Goal: Transaction & Acquisition: Purchase product/service

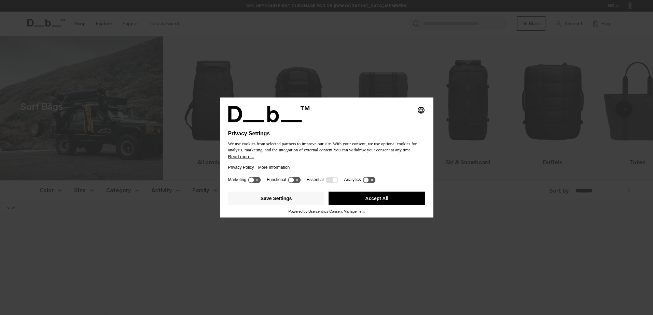
drag, startPoint x: 373, startPoint y: 195, endPoint x: 266, endPoint y: 160, distance: 112.6
click at [373, 196] on button "Accept All" at bounding box center [376, 199] width 97 height 14
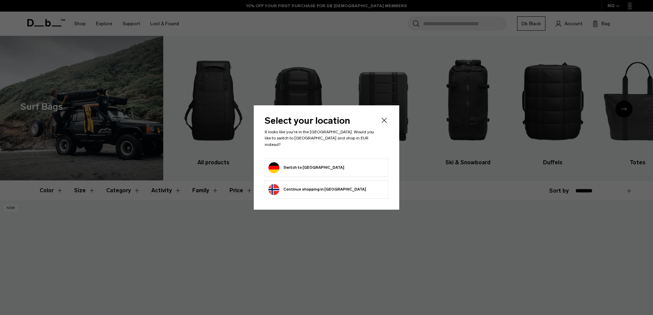
click at [96, 22] on div at bounding box center [326, 157] width 653 height 315
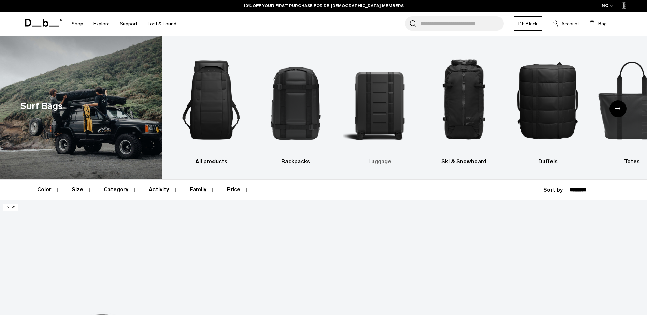
click at [396, 120] on img "3 / 9" at bounding box center [380, 100] width 72 height 108
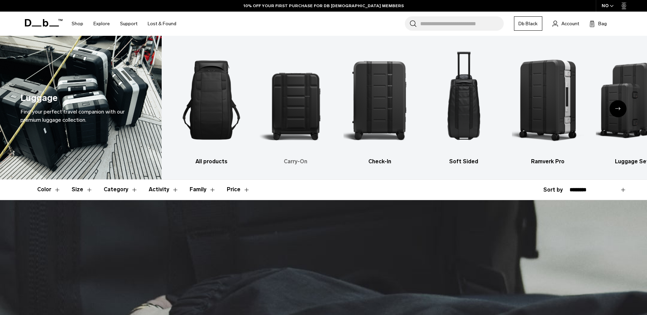
click at [300, 122] on img "2 / 6" at bounding box center [296, 100] width 72 height 108
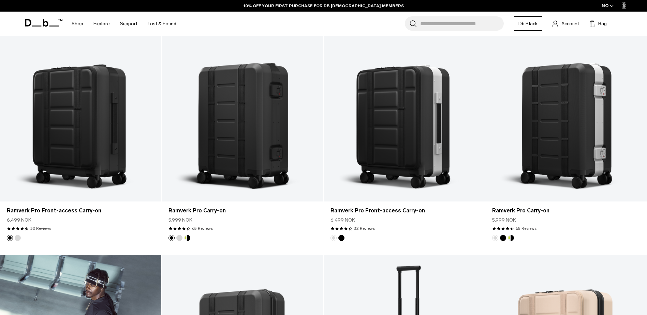
scroll to position [171, 0]
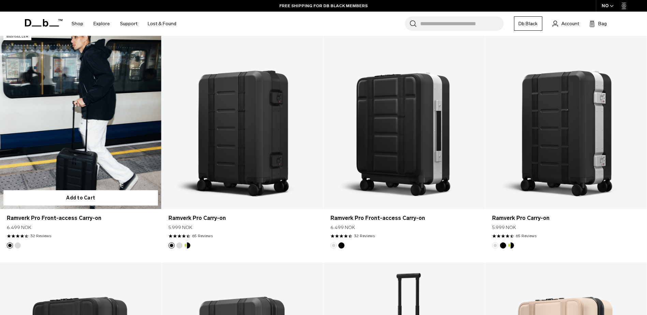
click at [86, 151] on link "Ramverk Pro Front-access Carry-on" at bounding box center [80, 120] width 161 height 180
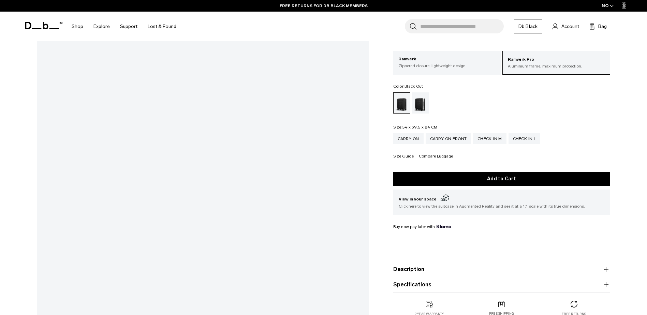
scroll to position [171, 0]
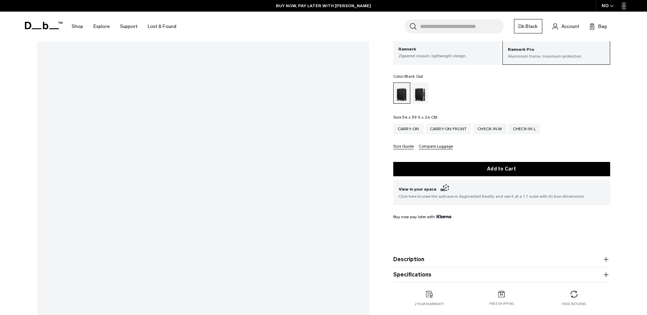
click at [7, 98] on div "**********" at bounding box center [323, 97] width 647 height 445
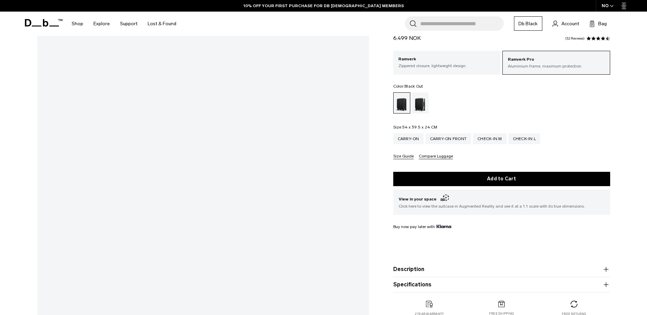
scroll to position [68, 0]
click at [419, 103] on div "Silver" at bounding box center [420, 102] width 17 height 21
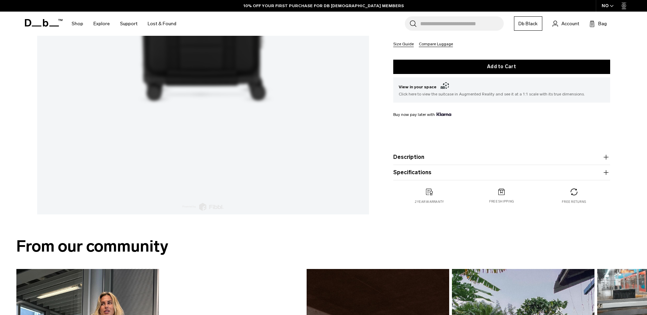
scroll to position [410, 0]
